Goal: Information Seeking & Learning: Find specific fact

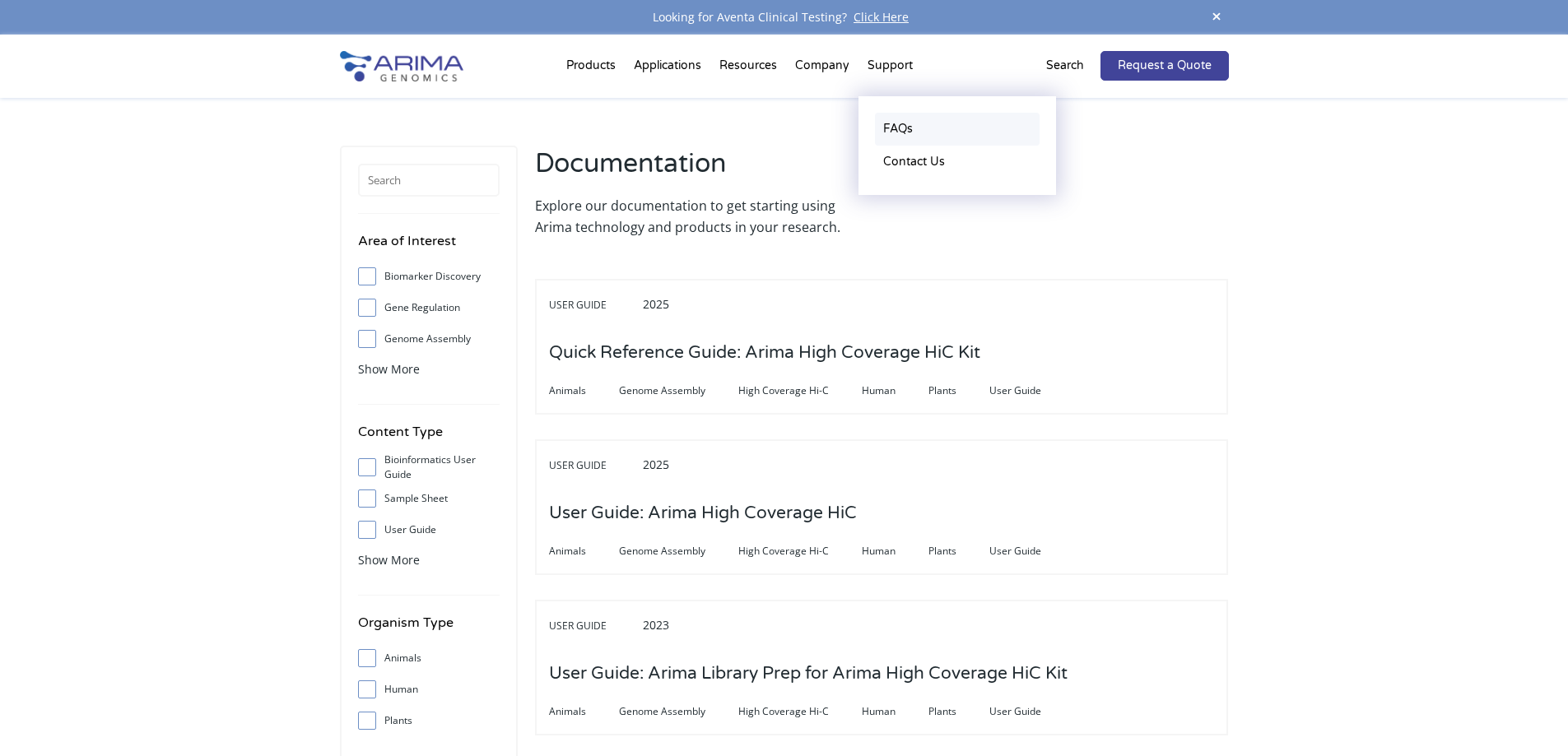
click at [887, 117] on link "FAQs" at bounding box center [956, 129] width 164 height 33
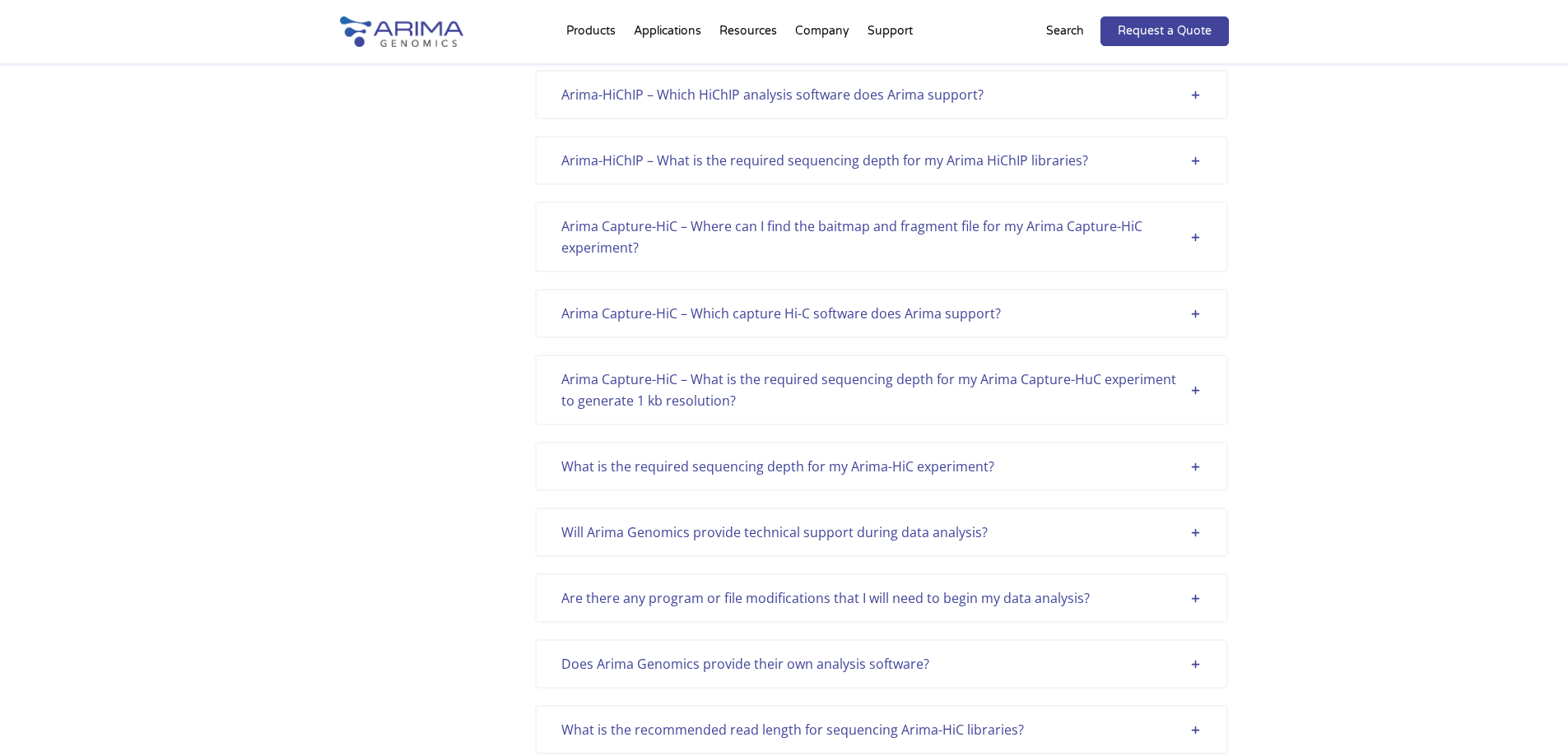
scroll to position [461, 0]
click at [832, 249] on div "Arima Capture-HiC – Where can I find the baitmap and fragment file for my Arima…" at bounding box center [882, 235] width 640 height 43
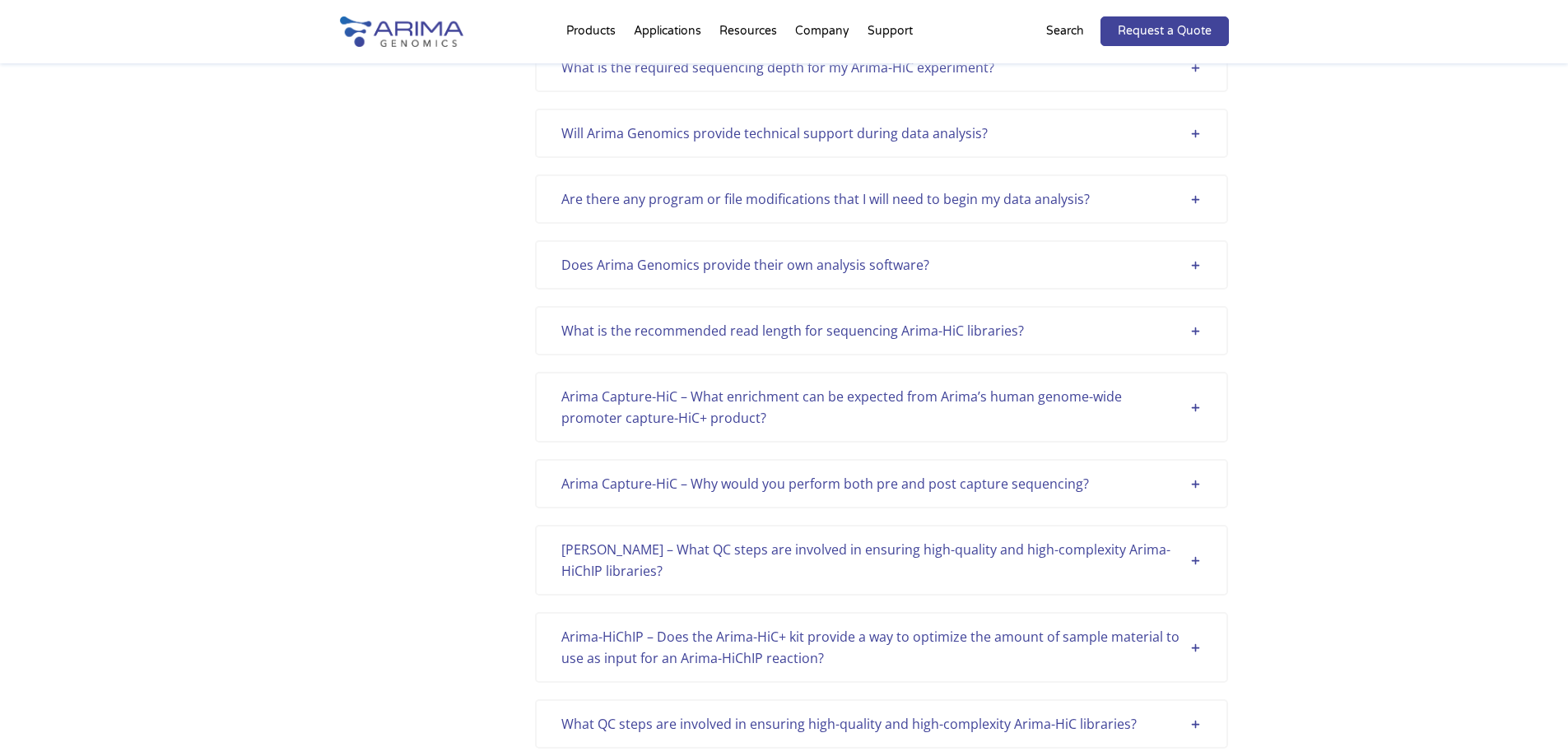
scroll to position [988, 0]
click at [848, 219] on div "Are there any program or file modifications that I will need to begin my data a…" at bounding box center [882, 198] width 693 height 49
click at [853, 208] on div "Are there any program or file modifications that I will need to begin my data a…" at bounding box center [882, 198] width 640 height 21
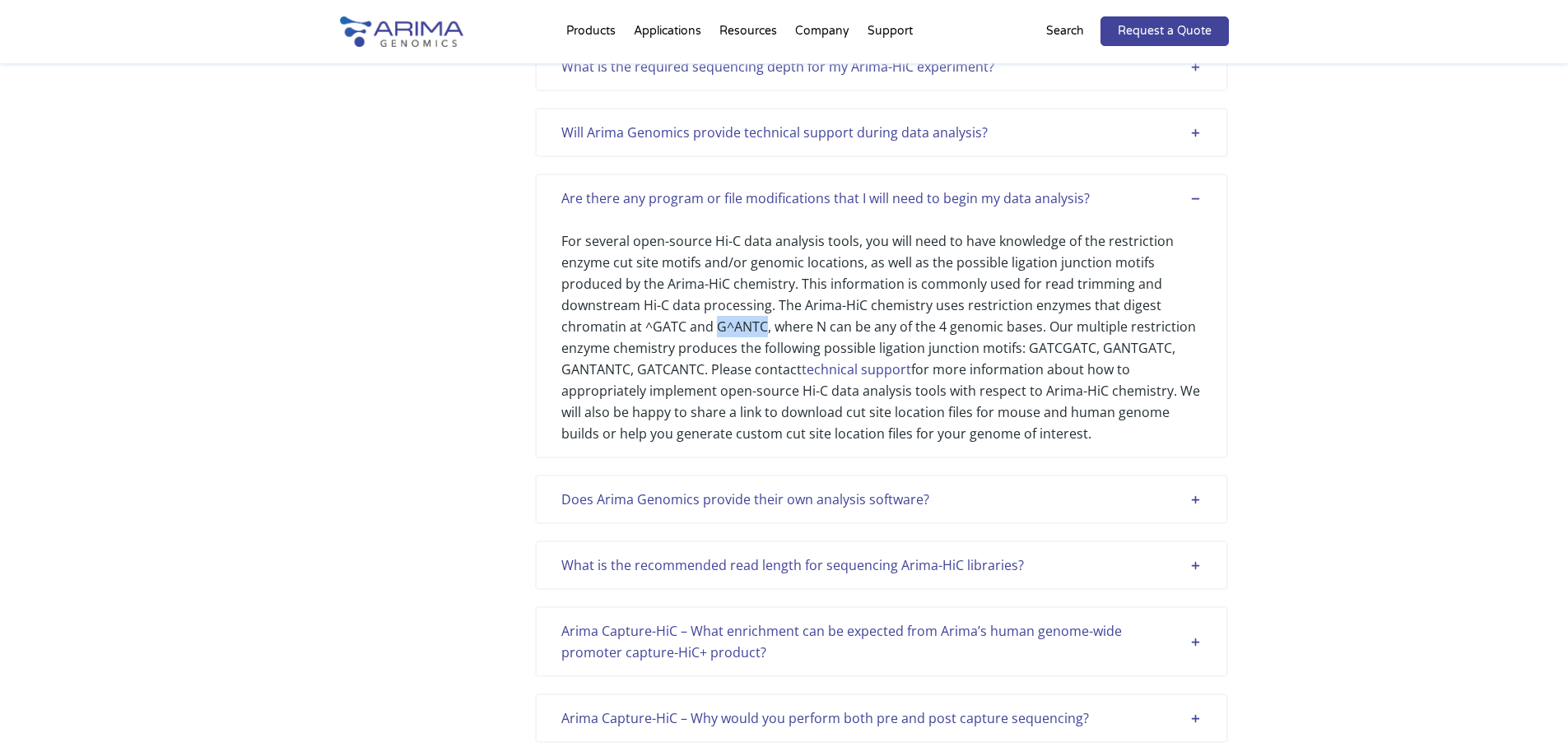
drag, startPoint x: 717, startPoint y: 327, endPoint x: 764, endPoint y: 325, distance: 47.0
click at [764, 325] on div "For several open-source Hi-C data analysis tools, you will need to have knowled…" at bounding box center [882, 326] width 640 height 235
copy div "G^ANTC"
